Goal: Use online tool/utility: Utilize a website feature to perform a specific function

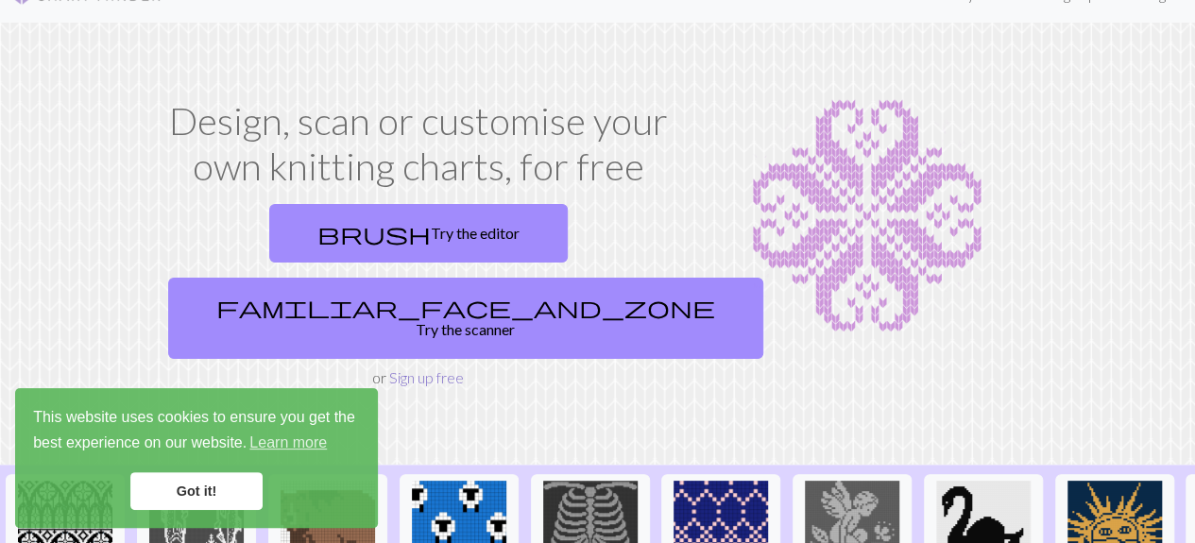
scroll to position [11, 0]
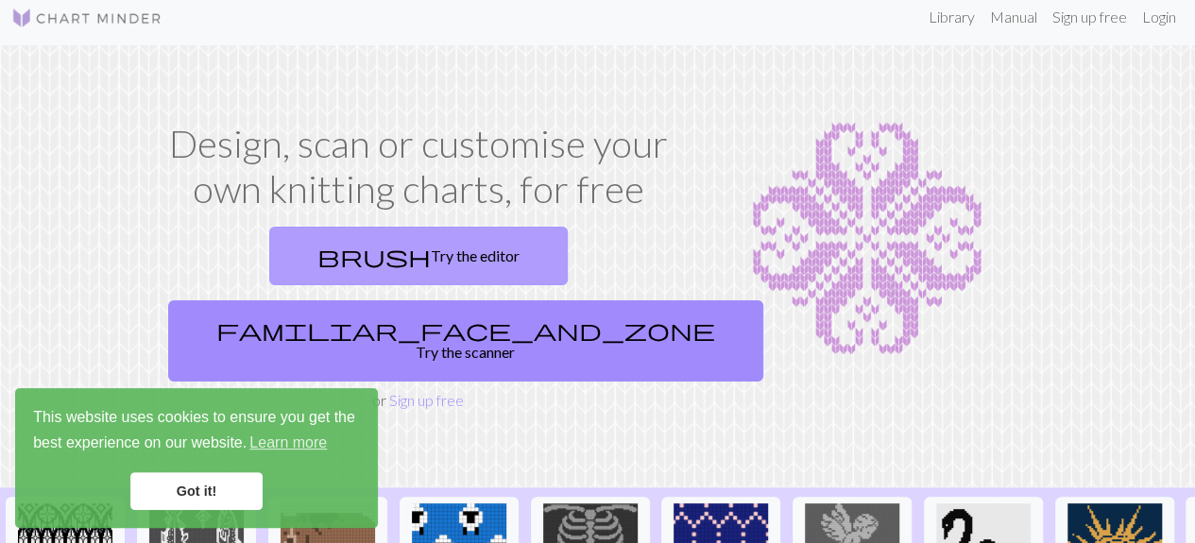
click at [358, 244] on link "brush Try the editor" at bounding box center [418, 256] width 298 height 59
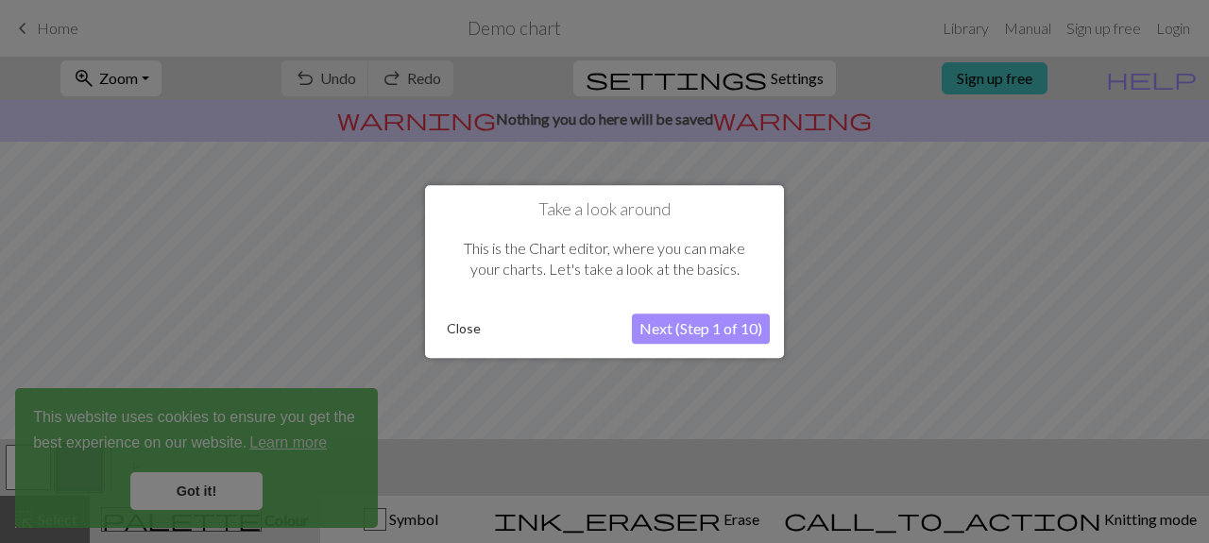
click at [660, 320] on button "Next (Step 1 of 10)" at bounding box center [701, 329] width 138 height 30
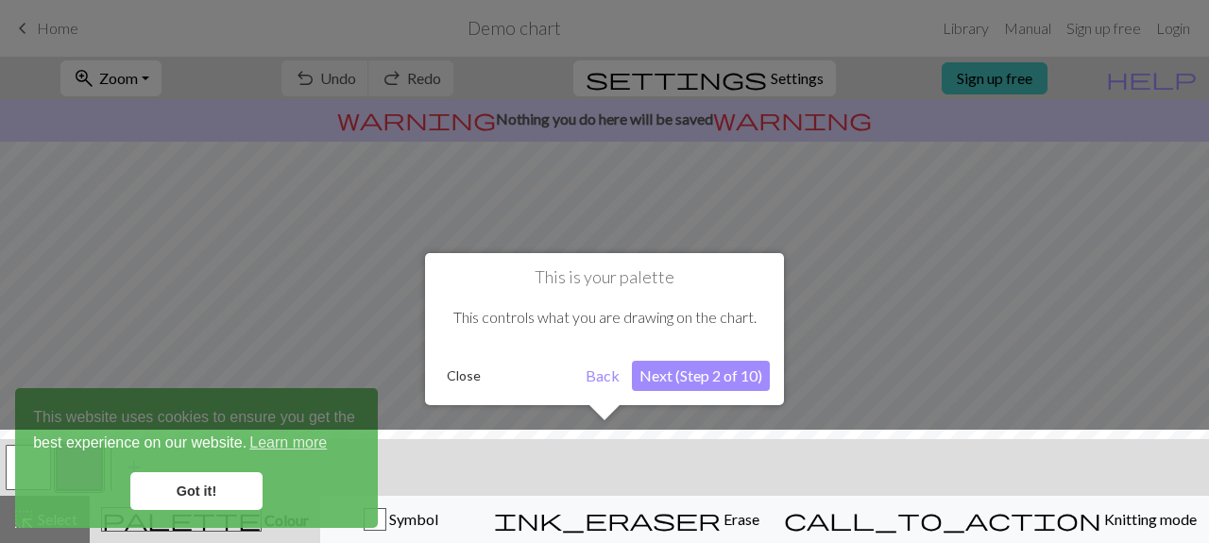
click at [686, 372] on button "Next (Step 2 of 10)" at bounding box center [701, 376] width 138 height 30
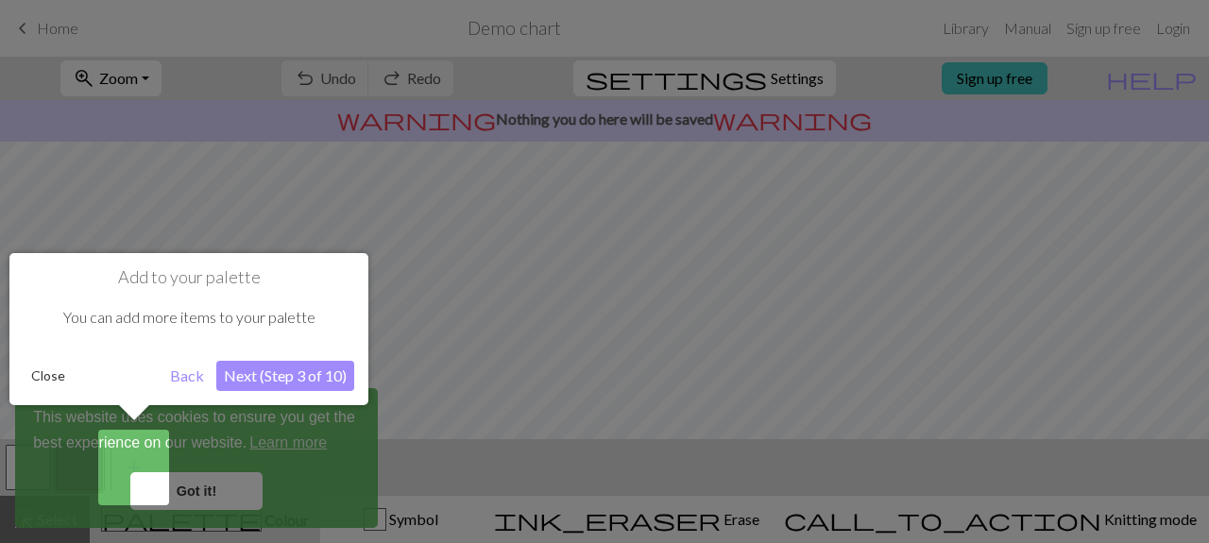
click at [338, 377] on button "Next (Step 3 of 10)" at bounding box center [285, 376] width 138 height 30
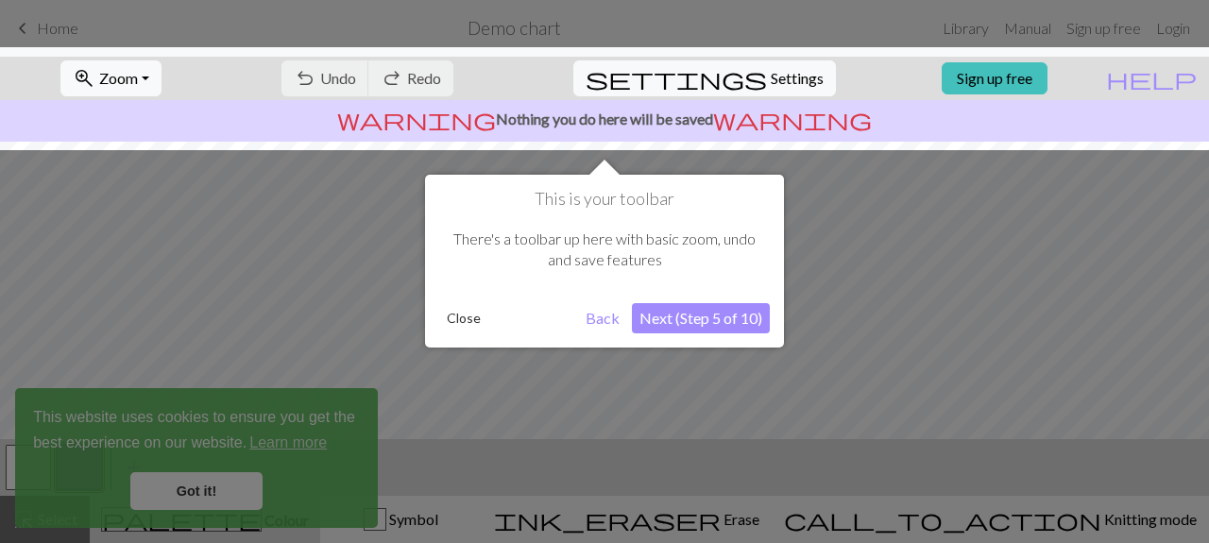
click at [651, 326] on button "Next (Step 5 of 10)" at bounding box center [701, 318] width 138 height 30
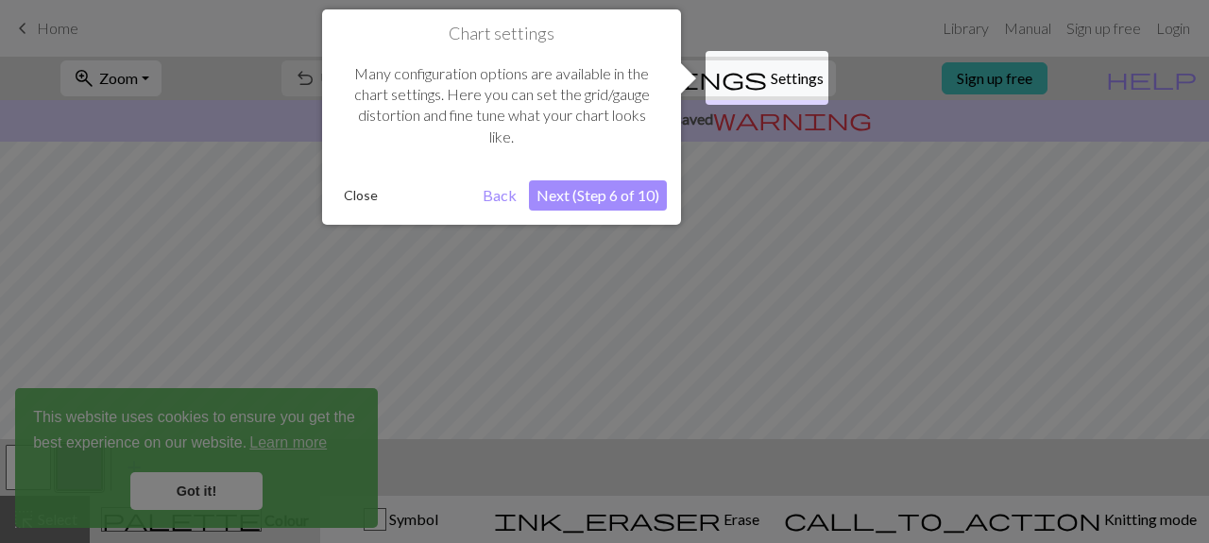
click at [616, 196] on button "Next (Step 6 of 10)" at bounding box center [598, 195] width 138 height 30
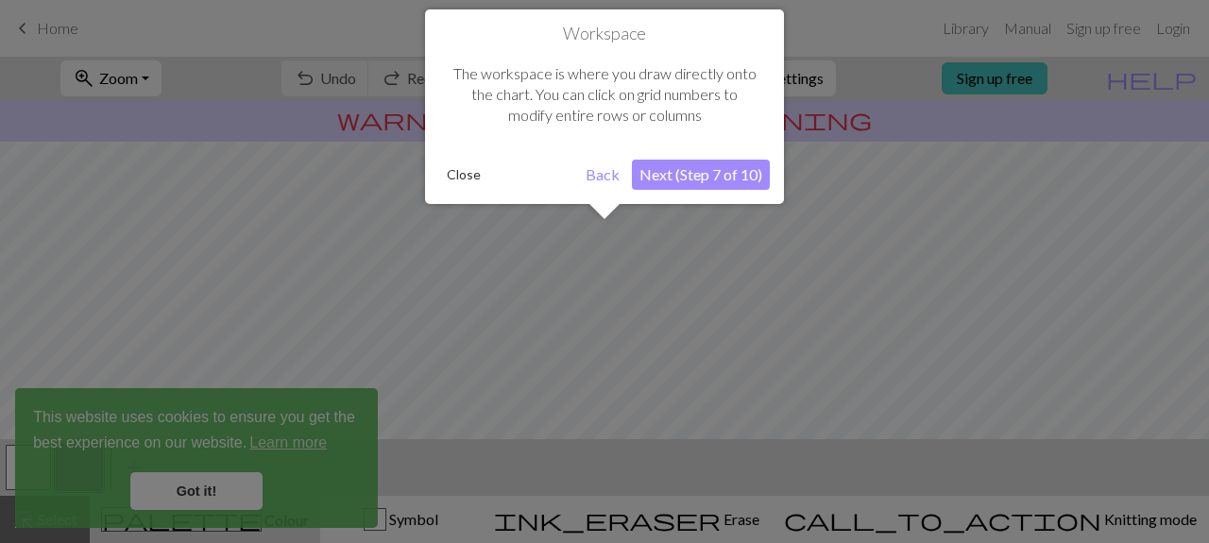
scroll to position [112, 0]
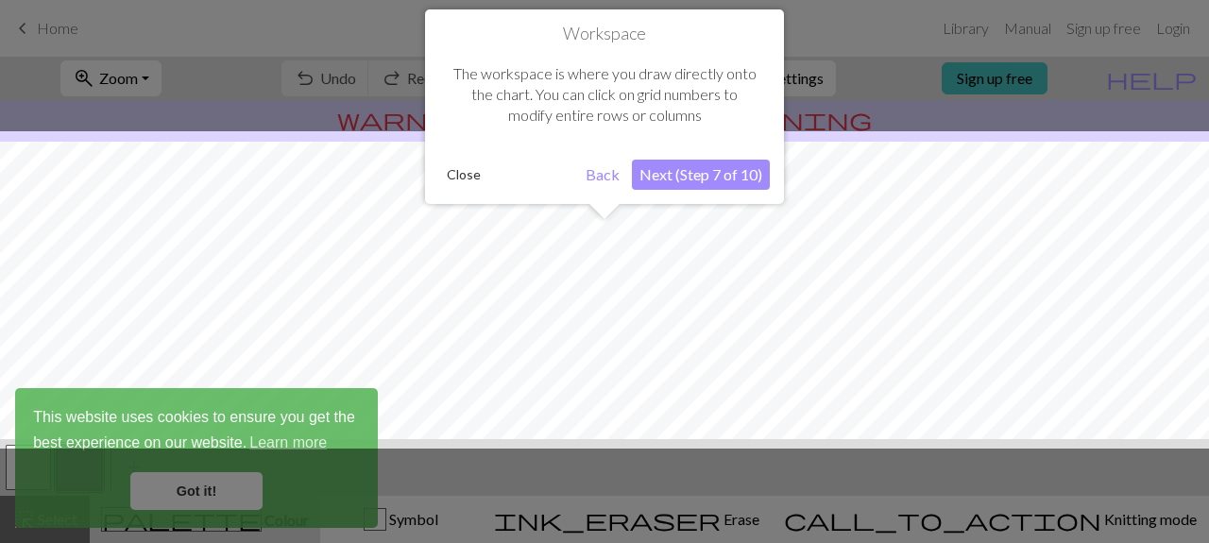
click at [685, 176] on button "Next (Step 7 of 10)" at bounding box center [701, 175] width 138 height 30
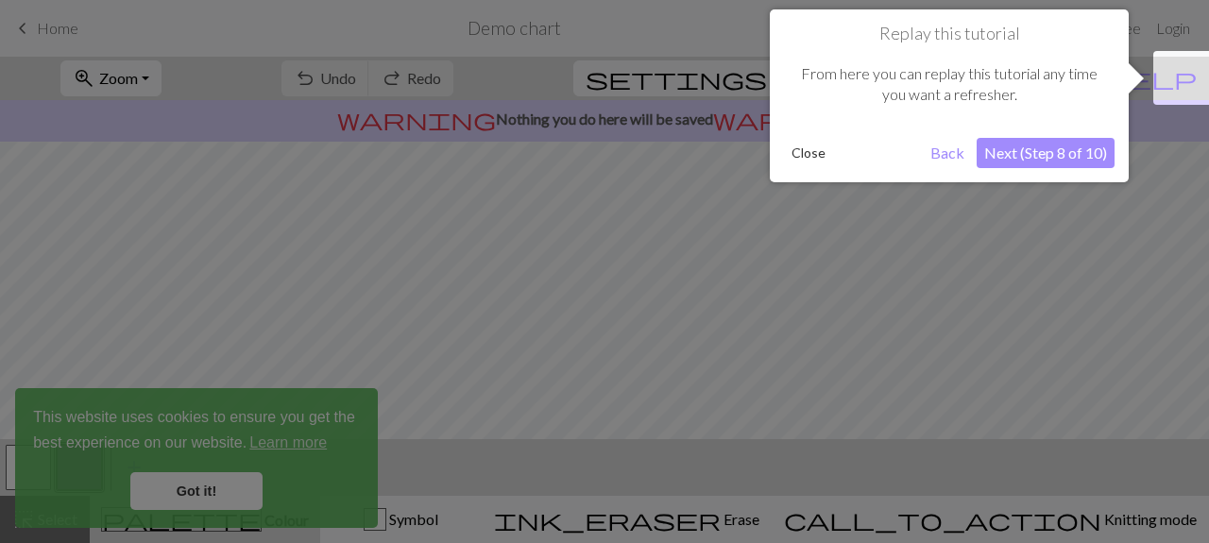
click at [1012, 149] on button "Next (Step 8 of 10)" at bounding box center [1046, 153] width 138 height 30
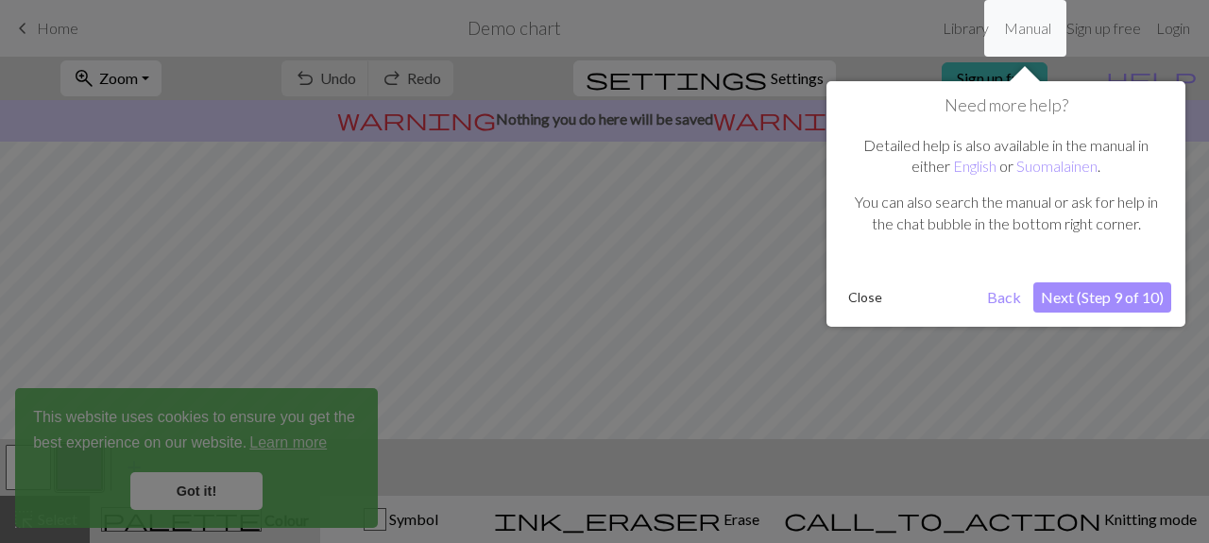
click at [1049, 294] on button "Next (Step 9 of 10)" at bounding box center [1102, 297] width 138 height 30
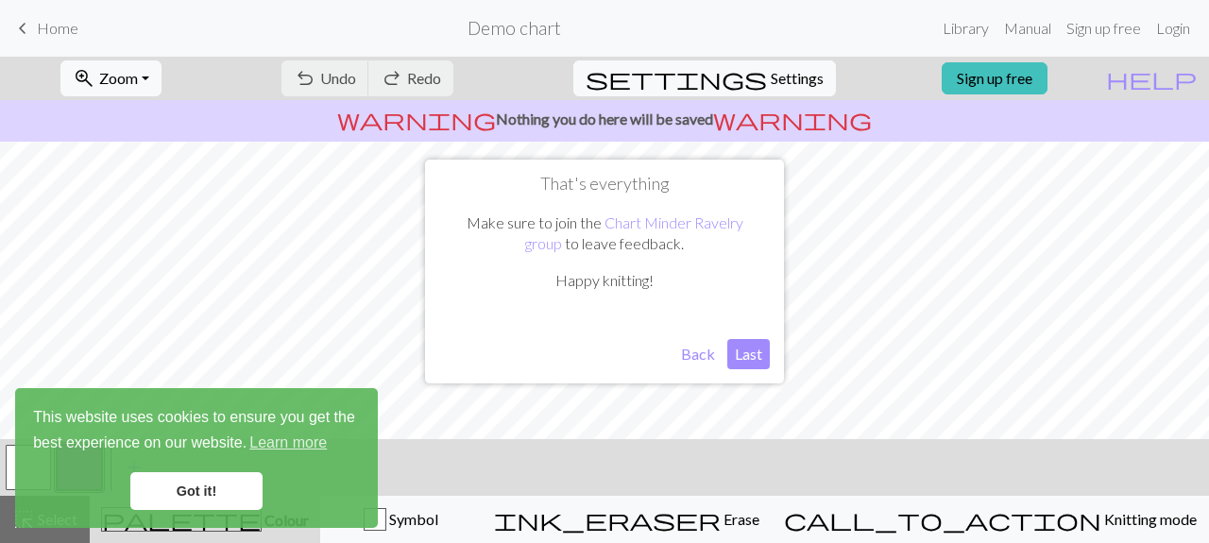
click at [739, 356] on button "Last" at bounding box center [748, 354] width 43 height 30
click at [230, 483] on link "Got it!" at bounding box center [196, 491] width 132 height 38
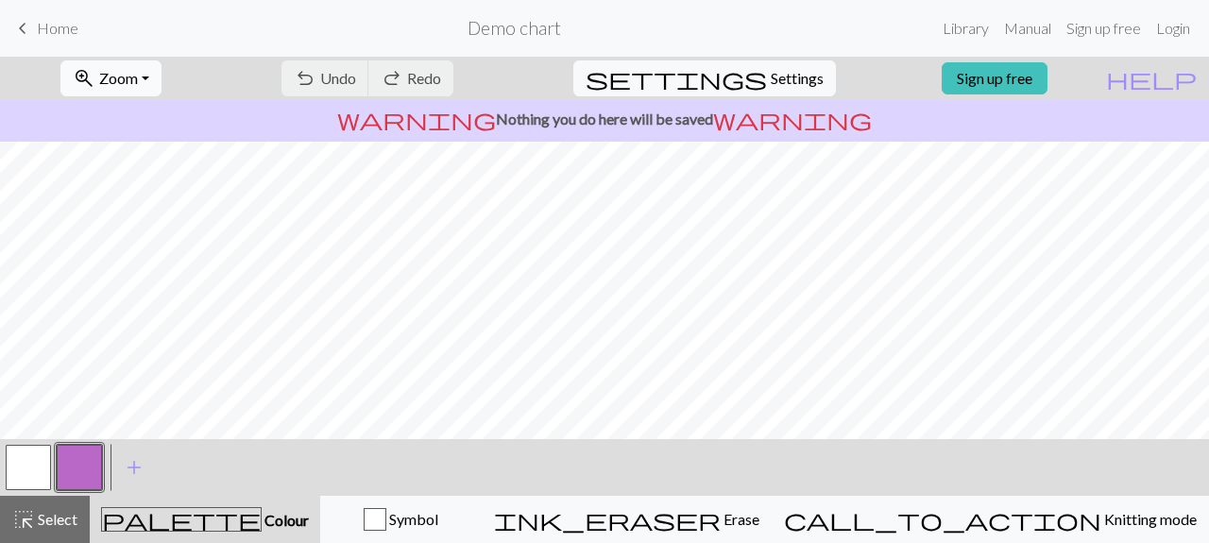
click at [162, 94] on button "zoom_in Zoom Zoom" at bounding box center [110, 78] width 101 height 36
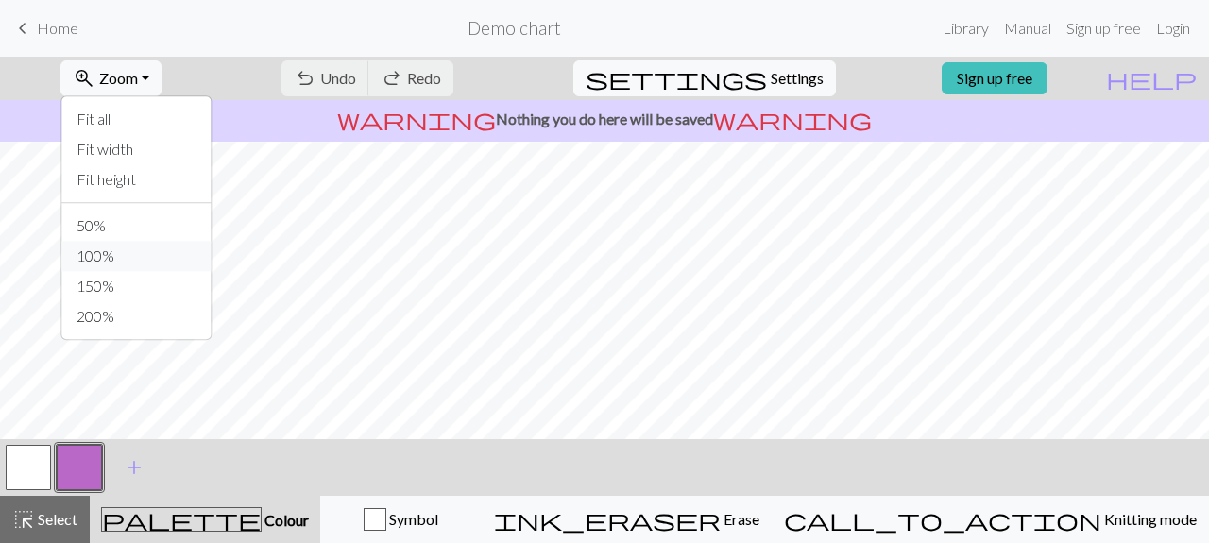
click at [176, 241] on button "100%" at bounding box center [135, 256] width 149 height 30
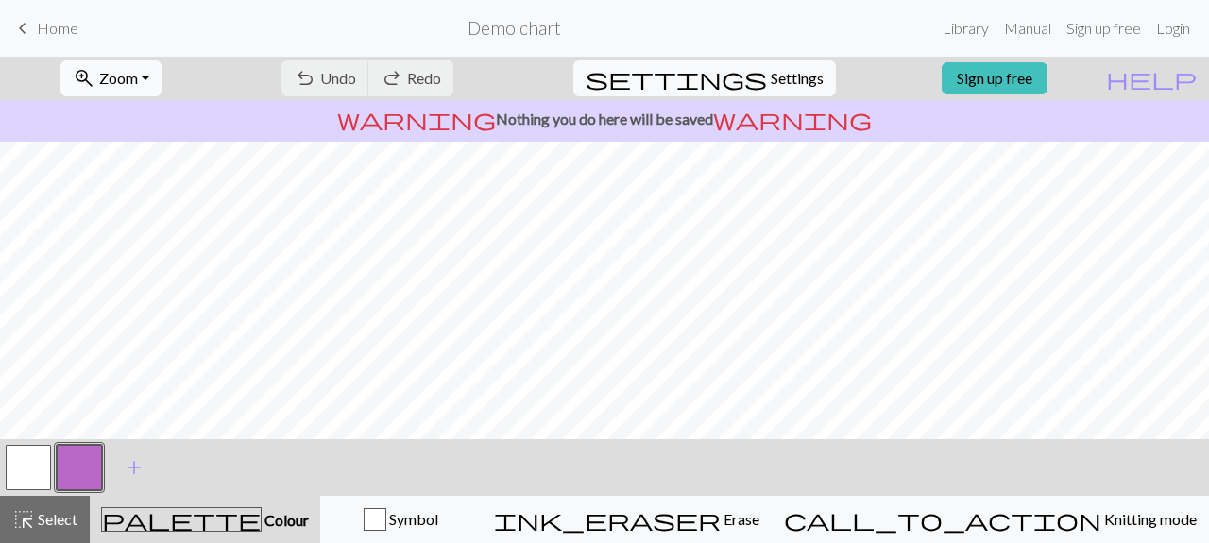
click at [138, 69] on span "Zoom" at bounding box center [118, 78] width 39 height 18
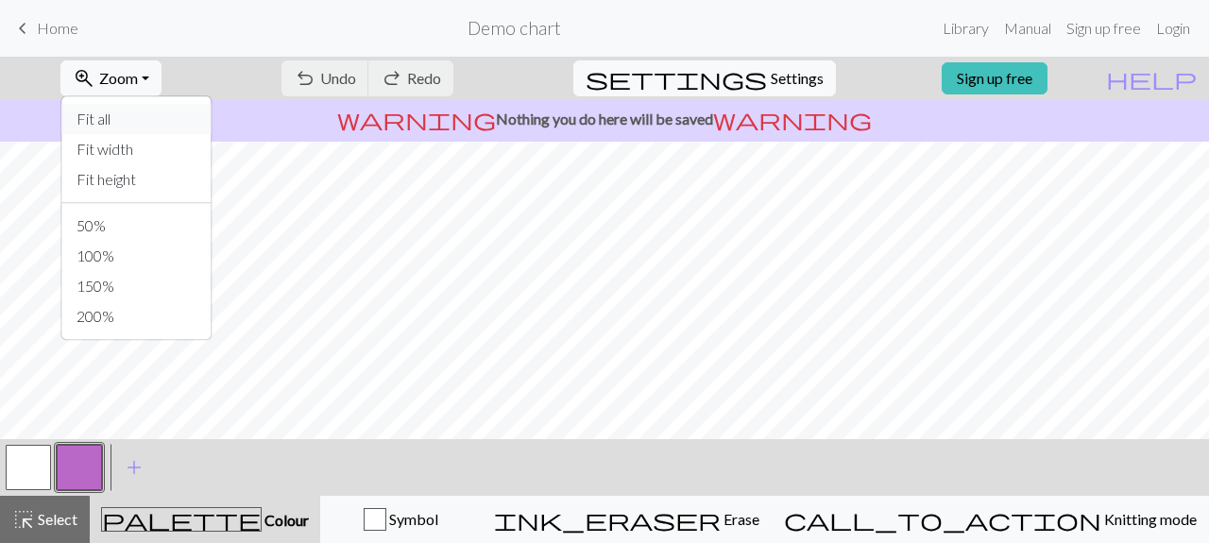
click at [142, 121] on button "Fit all" at bounding box center [135, 119] width 149 height 30
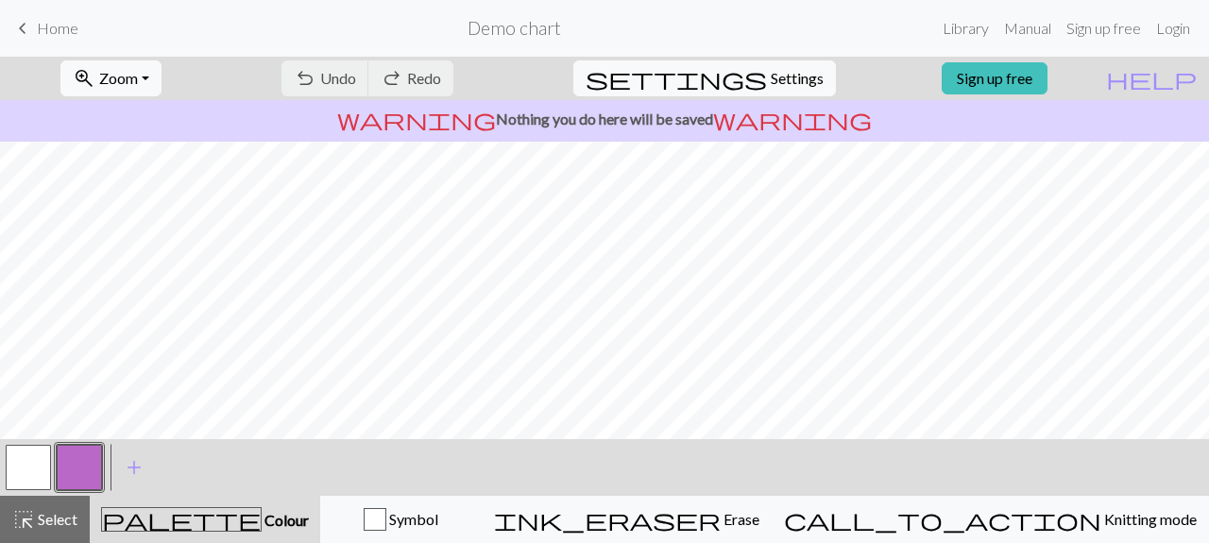
scroll to position [39, 0]
click at [890, 482] on div "< > add Add a colour" at bounding box center [604, 467] width 1209 height 57
click at [570, 479] on div "< > add Add a colour" at bounding box center [604, 467] width 1209 height 57
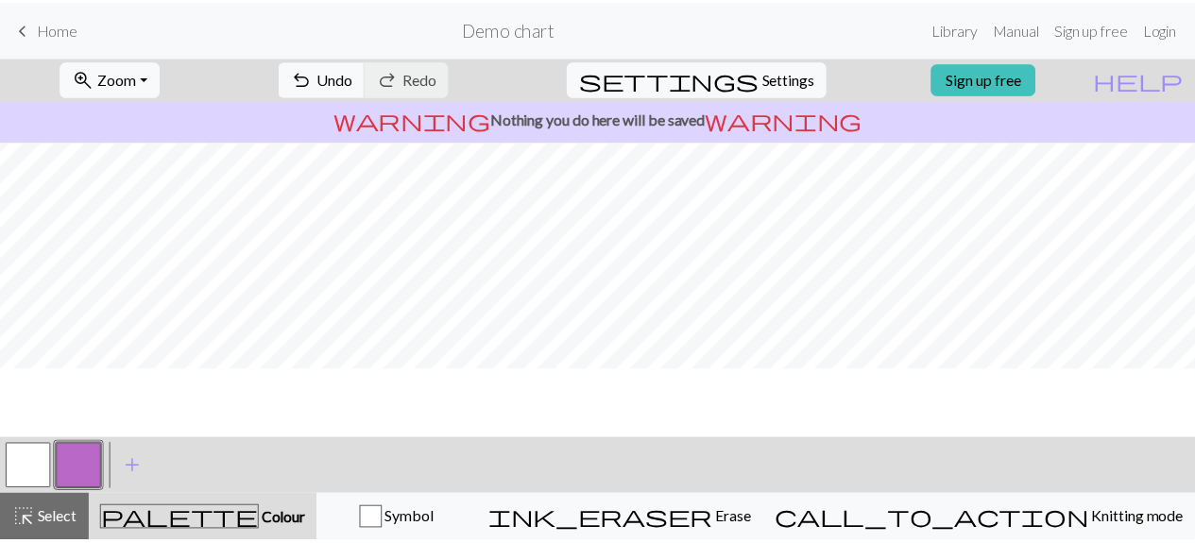
scroll to position [0, 0]
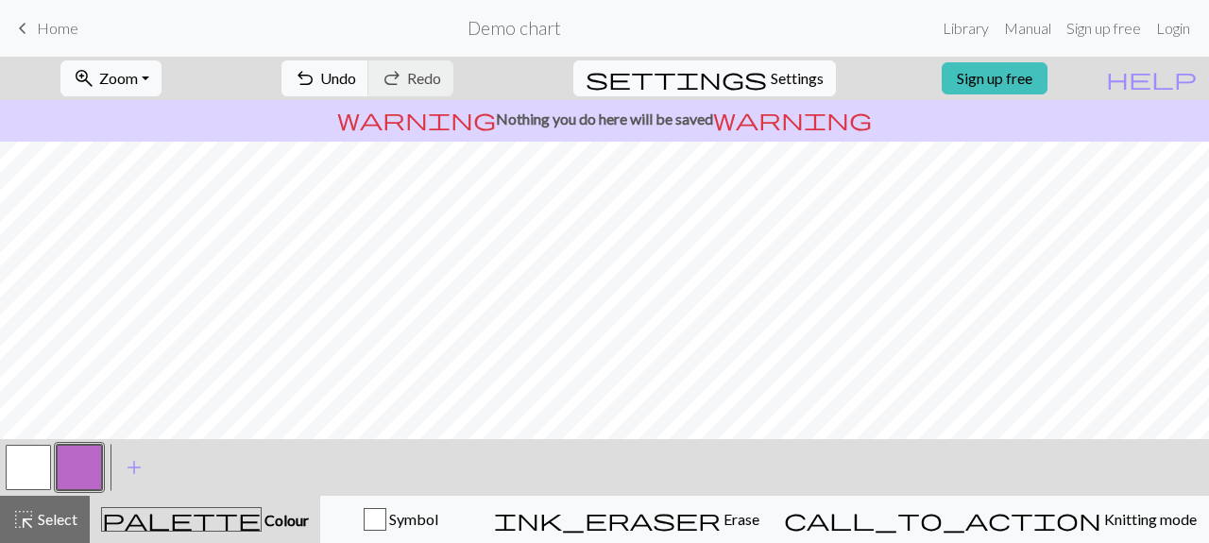
click at [750, 88] on button "settings Settings" at bounding box center [704, 78] width 263 height 36
select select "aran"
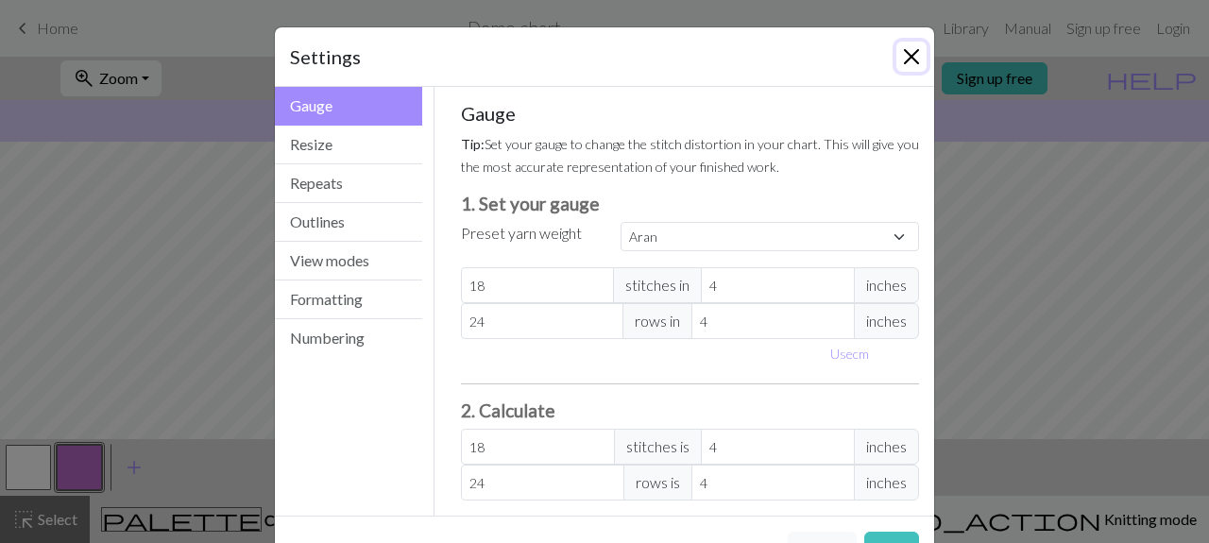
click at [899, 60] on button "Close" at bounding box center [911, 57] width 30 height 30
